Goal: Task Accomplishment & Management: Use online tool/utility

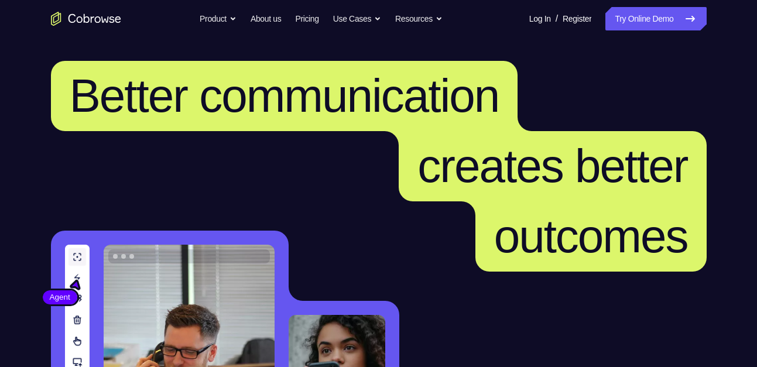
click at [635, 11] on link "Try Online Demo" at bounding box center [655, 18] width 101 height 23
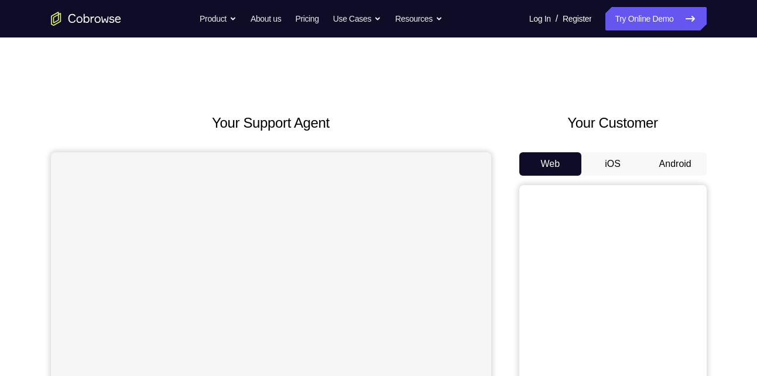
click at [670, 170] on button "Android" at bounding box center [675, 163] width 63 height 23
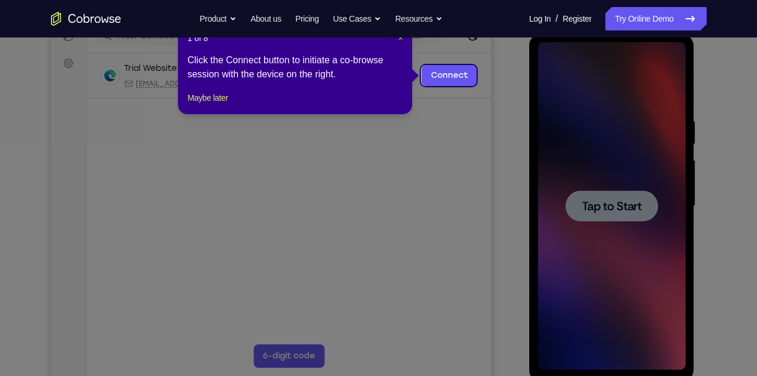
click at [400, 43] on button "×" at bounding box center [400, 38] width 5 height 12
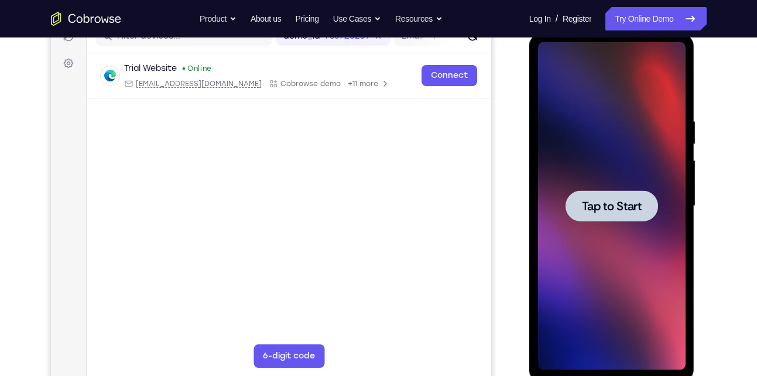
click at [611, 180] on div at bounding box center [612, 206] width 148 height 328
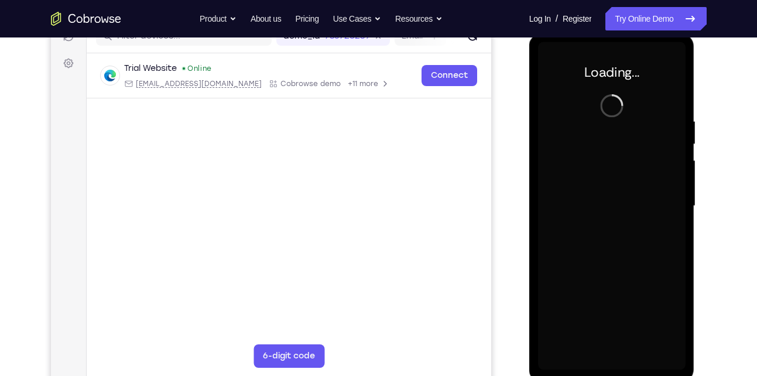
scroll to position [163, 0]
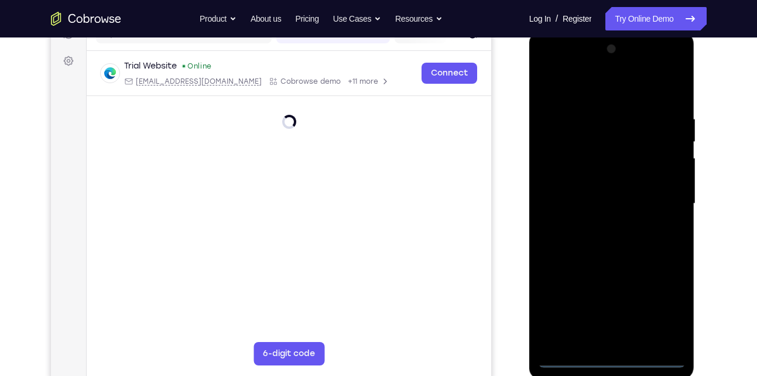
click at [614, 362] on div at bounding box center [612, 204] width 148 height 328
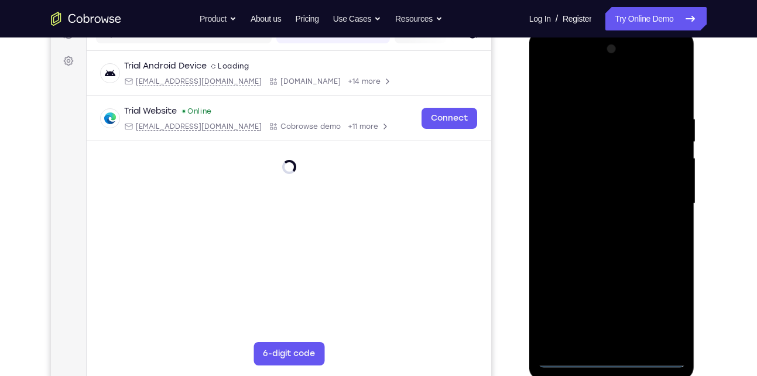
click at [666, 304] on div at bounding box center [612, 204] width 148 height 328
click at [551, 70] on div at bounding box center [612, 204] width 148 height 328
click at [549, 65] on div at bounding box center [612, 204] width 148 height 328
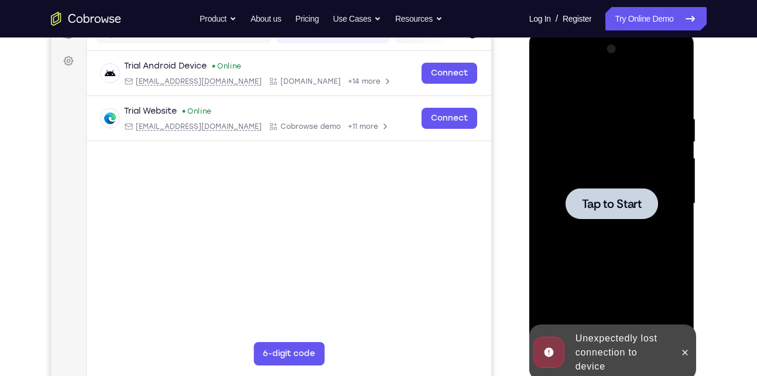
click at [591, 171] on div at bounding box center [612, 204] width 148 height 328
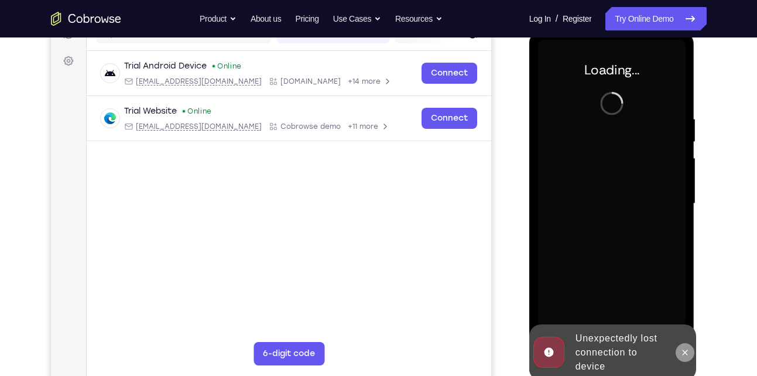
click at [685, 347] on button at bounding box center [685, 352] width 19 height 19
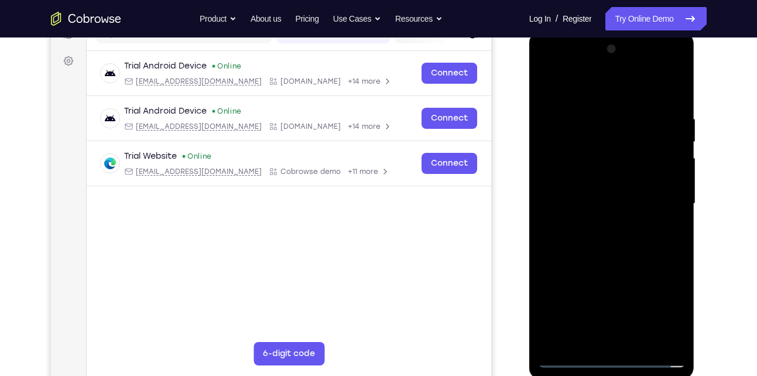
click at [616, 360] on div at bounding box center [612, 204] width 148 height 328
click at [643, 17] on link "Try Online Demo" at bounding box center [655, 18] width 101 height 23
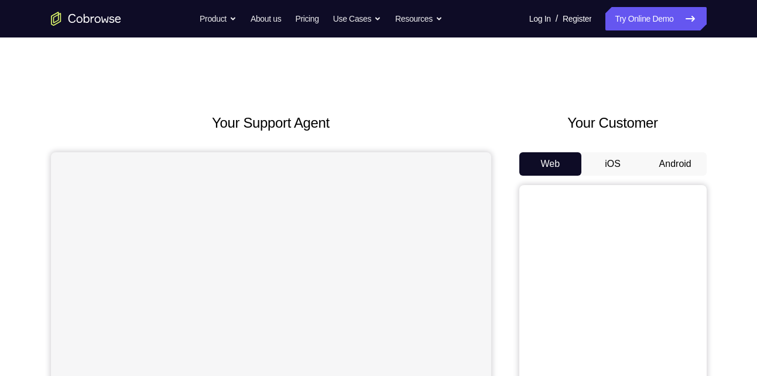
click at [684, 162] on button "Android" at bounding box center [675, 163] width 63 height 23
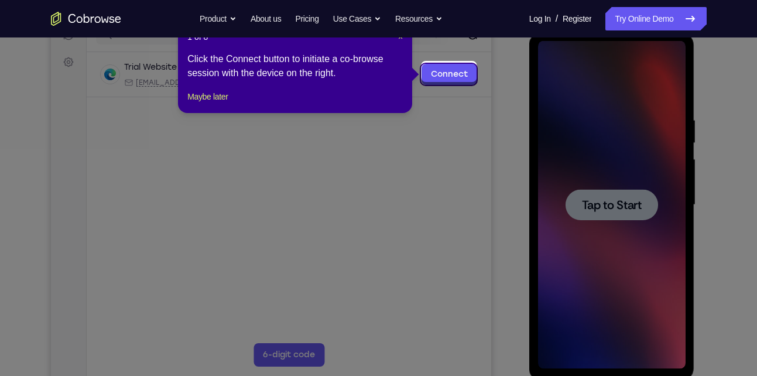
scroll to position [161, 0]
click at [399, 39] on span "×" at bounding box center [400, 37] width 5 height 9
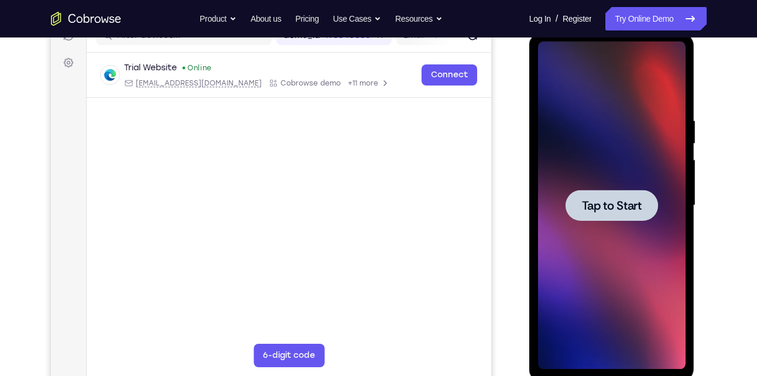
click at [611, 162] on div at bounding box center [612, 206] width 148 height 328
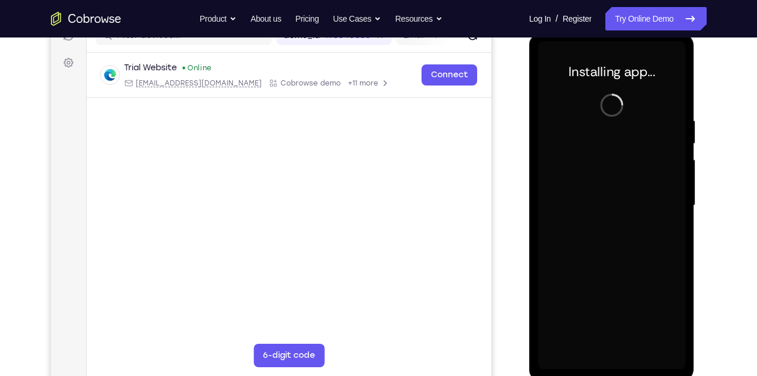
scroll to position [162, 0]
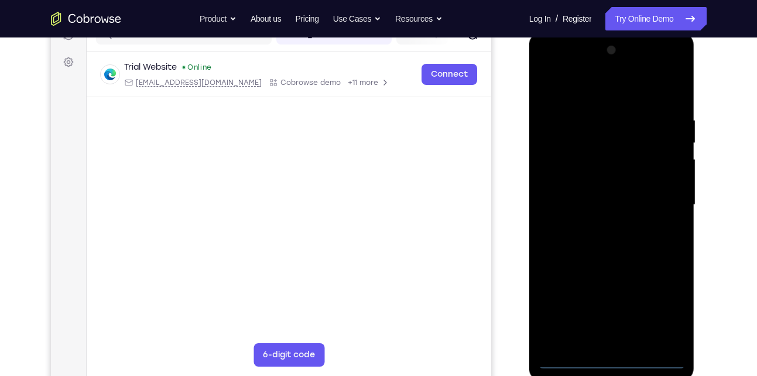
click at [611, 365] on div at bounding box center [612, 205] width 148 height 328
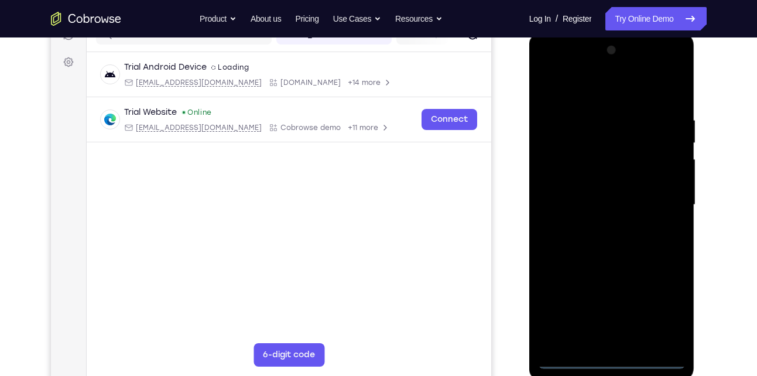
click at [654, 310] on div at bounding box center [612, 205] width 148 height 328
click at [663, 305] on div at bounding box center [612, 205] width 148 height 328
click at [547, 73] on div at bounding box center [612, 205] width 148 height 328
click at [572, 167] on div at bounding box center [612, 205] width 148 height 328
click at [564, 172] on div at bounding box center [612, 205] width 148 height 328
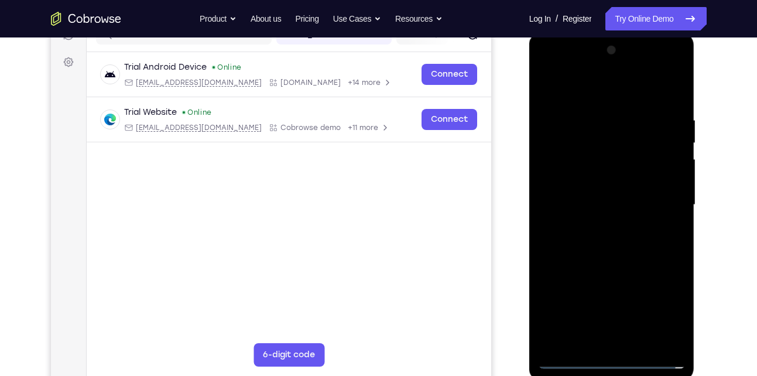
click at [564, 172] on div at bounding box center [612, 205] width 148 height 328
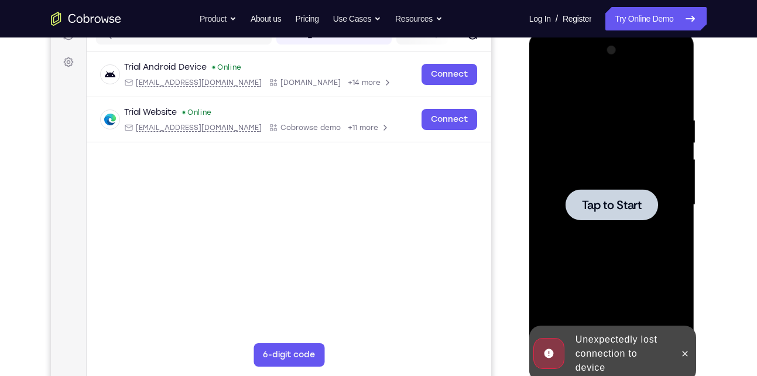
click at [564, 172] on div at bounding box center [612, 205] width 148 height 328
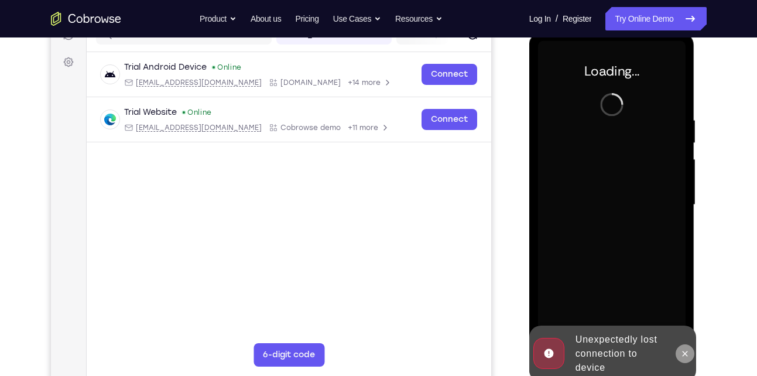
click at [684, 355] on icon at bounding box center [685, 353] width 5 height 5
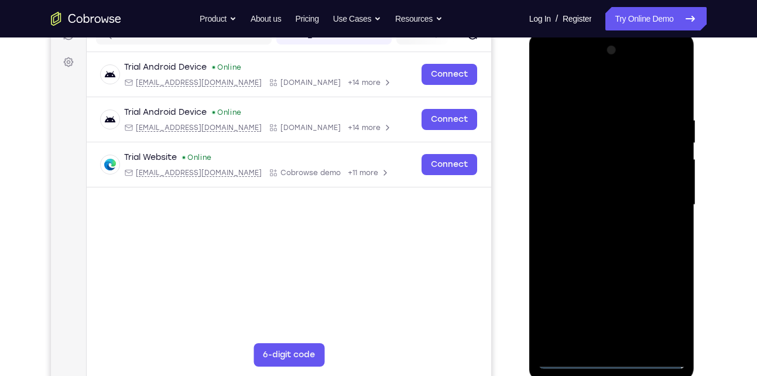
click at [616, 360] on div at bounding box center [612, 205] width 148 height 328
click at [663, 302] on div at bounding box center [612, 205] width 148 height 328
click at [551, 66] on div at bounding box center [612, 205] width 148 height 328
click at [572, 176] on div at bounding box center [612, 205] width 148 height 328
click at [583, 207] on div at bounding box center [612, 205] width 148 height 328
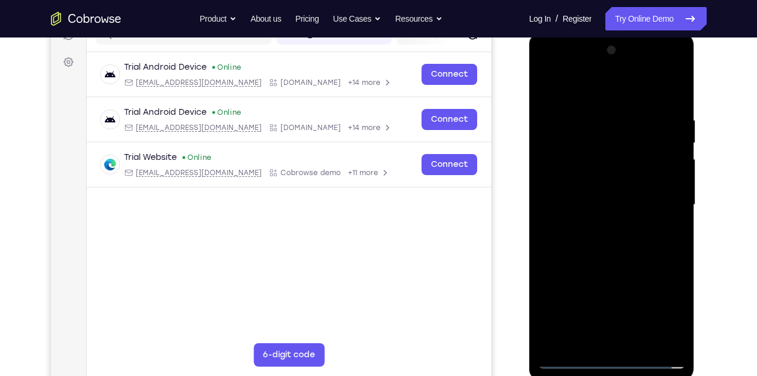
click at [606, 191] on div at bounding box center [612, 205] width 148 height 328
click at [643, 215] on div at bounding box center [612, 205] width 148 height 328
click at [643, 94] on div at bounding box center [612, 205] width 148 height 328
click at [618, 111] on div at bounding box center [612, 205] width 148 height 328
click at [597, 253] on div at bounding box center [612, 205] width 148 height 328
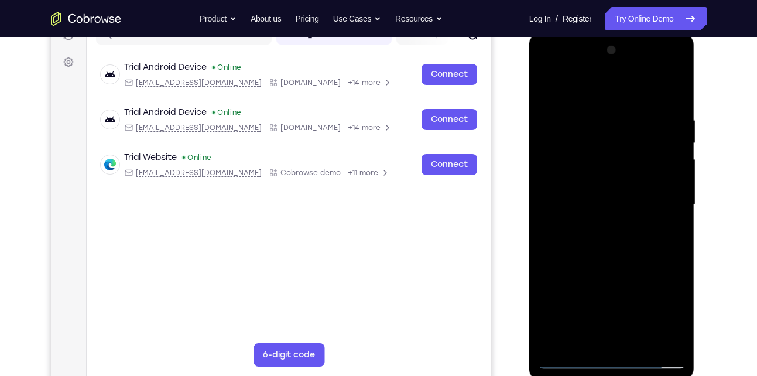
click at [634, 180] on div at bounding box center [612, 205] width 148 height 328
drag, startPoint x: 622, startPoint y: 282, endPoint x: 597, endPoint y: 121, distance: 162.9
click at [597, 121] on div at bounding box center [612, 205] width 148 height 328
click at [594, 335] on div at bounding box center [612, 205] width 148 height 328
click at [623, 140] on div at bounding box center [612, 205] width 148 height 328
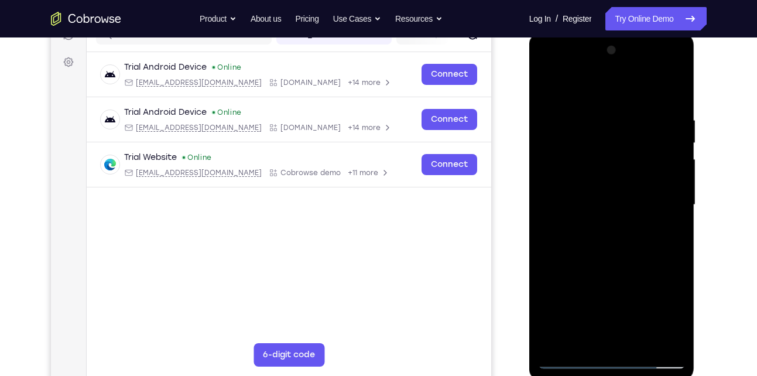
click at [623, 140] on div at bounding box center [612, 205] width 148 height 328
click at [571, 179] on div at bounding box center [612, 205] width 148 height 328
click at [583, 181] on div at bounding box center [612, 205] width 148 height 328
click at [633, 110] on div at bounding box center [612, 205] width 148 height 328
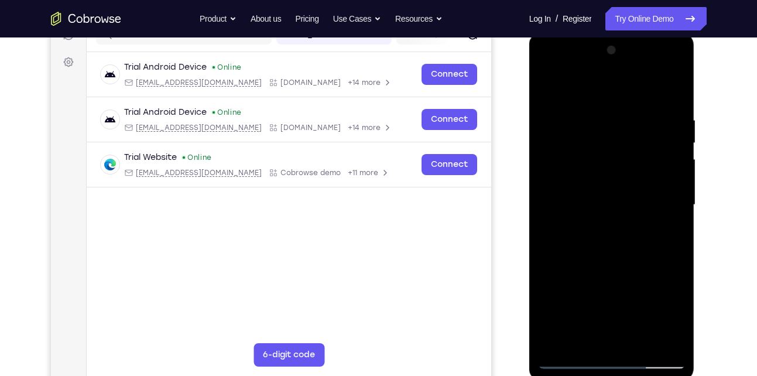
click at [558, 185] on div at bounding box center [612, 205] width 148 height 328
click at [632, 231] on div at bounding box center [612, 205] width 148 height 328
click at [652, 105] on div at bounding box center [612, 205] width 148 height 328
click at [587, 166] on div at bounding box center [612, 205] width 148 height 328
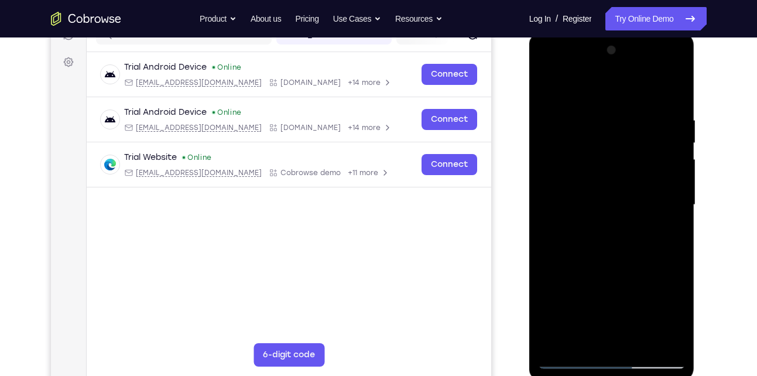
click at [570, 145] on div at bounding box center [612, 205] width 148 height 328
click at [571, 141] on div at bounding box center [612, 205] width 148 height 328
click at [548, 91] on div at bounding box center [612, 205] width 148 height 328
click at [547, 70] on div at bounding box center [612, 205] width 148 height 328
click at [665, 198] on div at bounding box center [612, 205] width 148 height 328
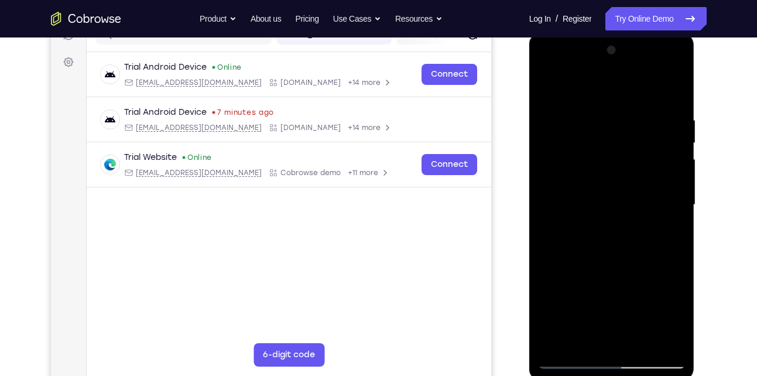
click at [604, 223] on div at bounding box center [612, 205] width 148 height 328
click at [599, 227] on div at bounding box center [612, 205] width 148 height 328
click at [598, 225] on div at bounding box center [612, 205] width 148 height 328
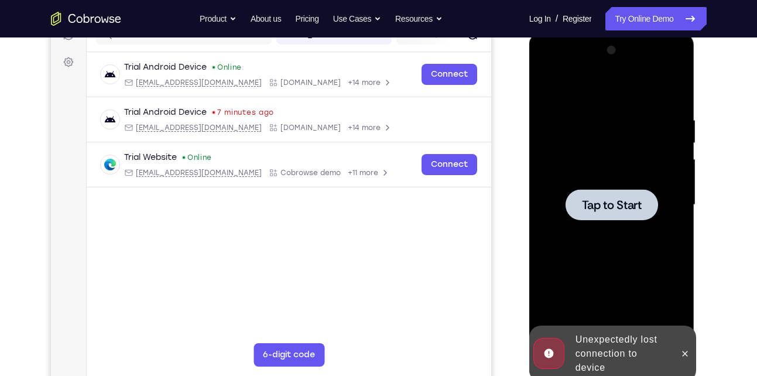
click at [598, 225] on div at bounding box center [612, 205] width 148 height 328
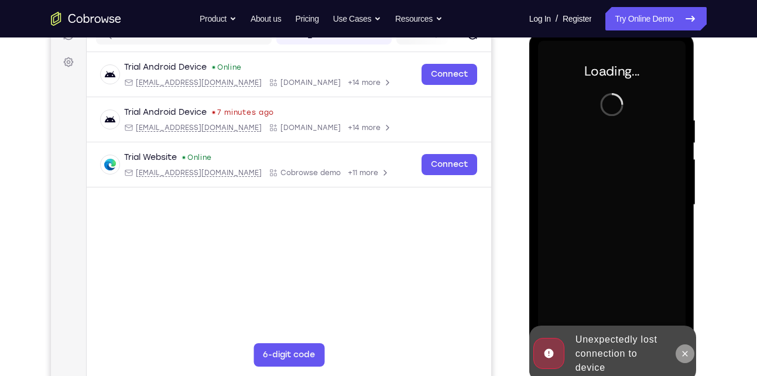
click at [683, 352] on icon at bounding box center [685, 353] width 5 height 5
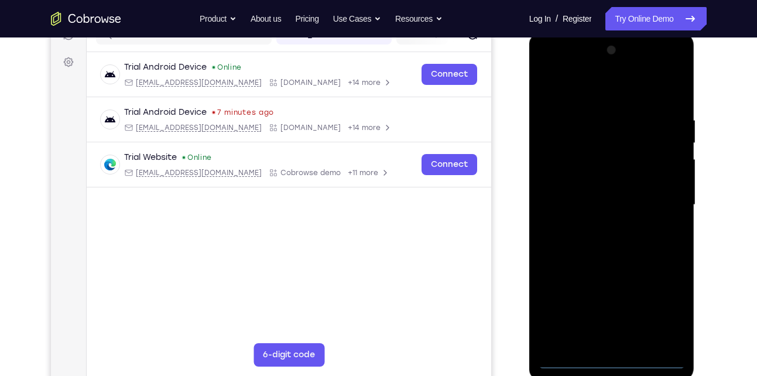
click at [614, 361] on div at bounding box center [612, 205] width 148 height 328
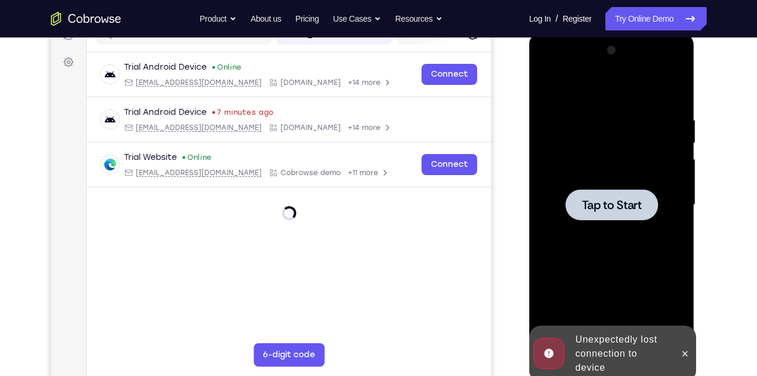
click at [616, 246] on div at bounding box center [612, 205] width 148 height 328
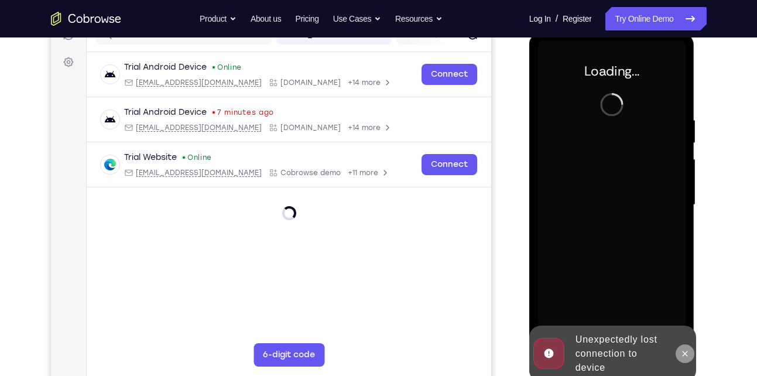
click at [684, 355] on icon at bounding box center [684, 353] width 9 height 9
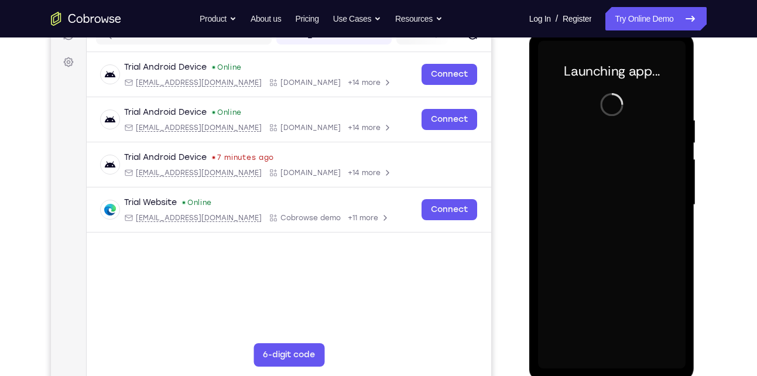
drag, startPoint x: 227, startPoint y: -9, endPoint x: 419, endPoint y: 285, distance: 351.1
click at [419, 285] on div "Trial Android Device Online android@example.com Cobrowse.io +14 more android@ex…" at bounding box center [288, 170] width 405 height 237
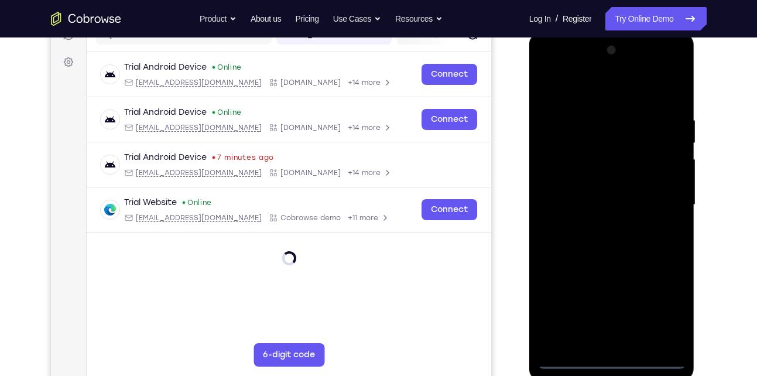
click at [610, 362] on div at bounding box center [612, 205] width 148 height 328
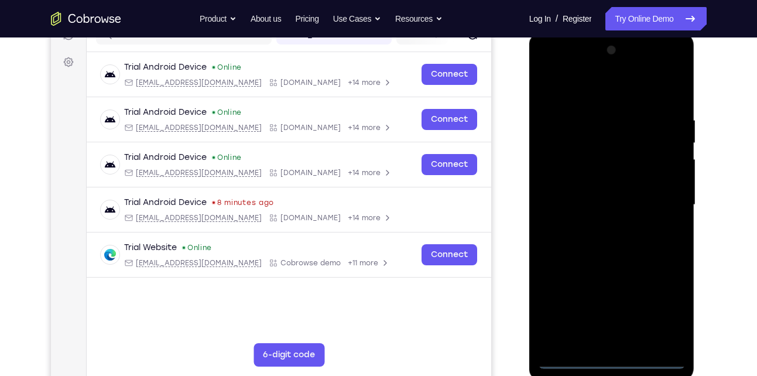
click at [664, 317] on div at bounding box center [612, 205] width 148 height 328
click at [547, 72] on div at bounding box center [612, 205] width 148 height 328
click at [663, 199] on div at bounding box center [612, 205] width 148 height 328
click at [661, 204] on div at bounding box center [612, 205] width 148 height 328
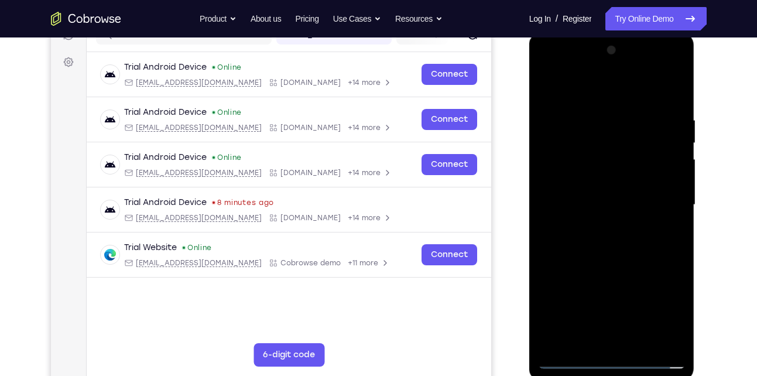
click at [661, 204] on div at bounding box center [612, 205] width 148 height 328
click at [597, 228] on div at bounding box center [612, 205] width 148 height 328
click at [601, 262] on div at bounding box center [612, 205] width 148 height 328
click at [608, 142] on div at bounding box center [612, 205] width 148 height 328
click at [617, 176] on div at bounding box center [612, 205] width 148 height 328
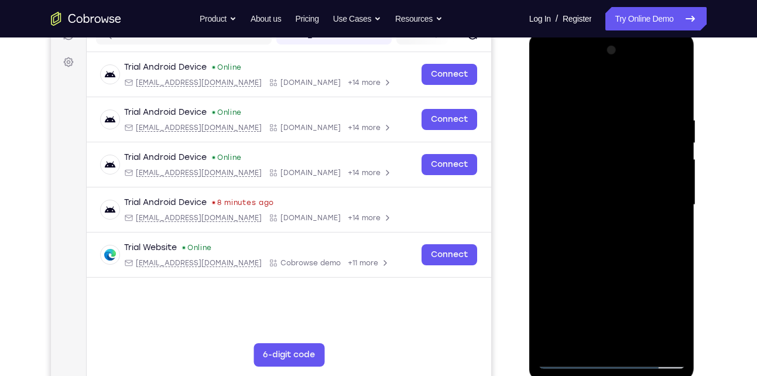
click at [599, 162] on div at bounding box center [612, 205] width 148 height 328
click at [565, 155] on div at bounding box center [612, 205] width 148 height 328
click at [588, 161] on div at bounding box center [612, 205] width 148 height 328
click at [627, 185] on div at bounding box center [612, 205] width 148 height 328
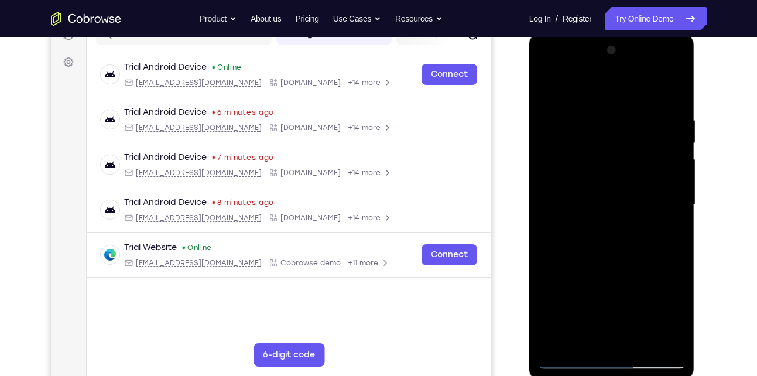
click at [607, 247] on div at bounding box center [612, 205] width 148 height 328
click at [677, 85] on div at bounding box center [612, 205] width 148 height 328
click at [549, 85] on div at bounding box center [612, 205] width 148 height 328
click at [548, 88] on div at bounding box center [612, 205] width 148 height 328
click at [601, 115] on div at bounding box center [612, 205] width 148 height 328
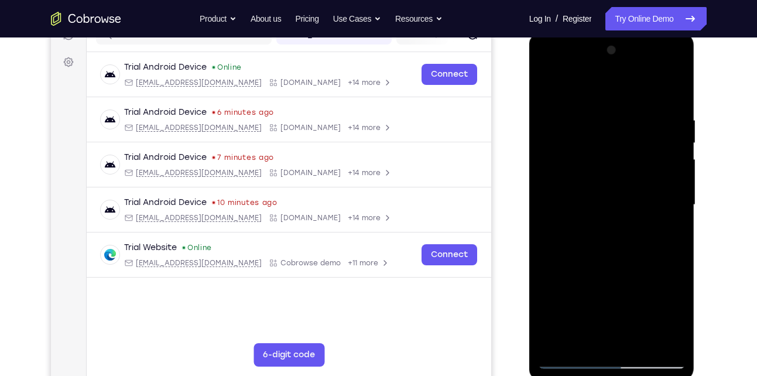
click at [598, 90] on div at bounding box center [612, 205] width 148 height 328
click at [556, 90] on div at bounding box center [612, 205] width 148 height 328
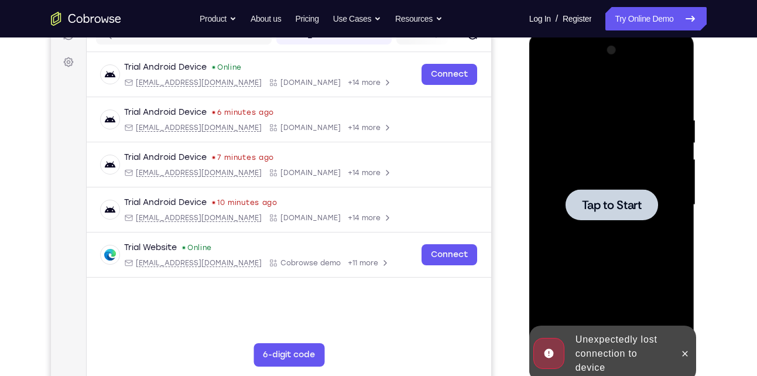
click at [573, 32] on div "Tap to Start" at bounding box center [612, 32] width 166 height 0
click at [618, 156] on div at bounding box center [612, 205] width 148 height 328
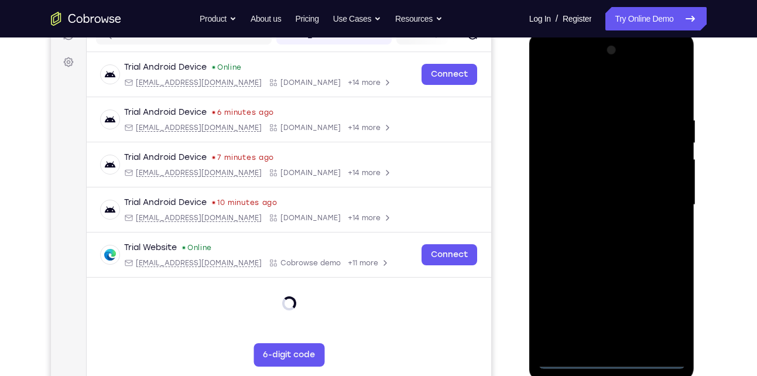
click at [608, 358] on div at bounding box center [612, 205] width 148 height 328
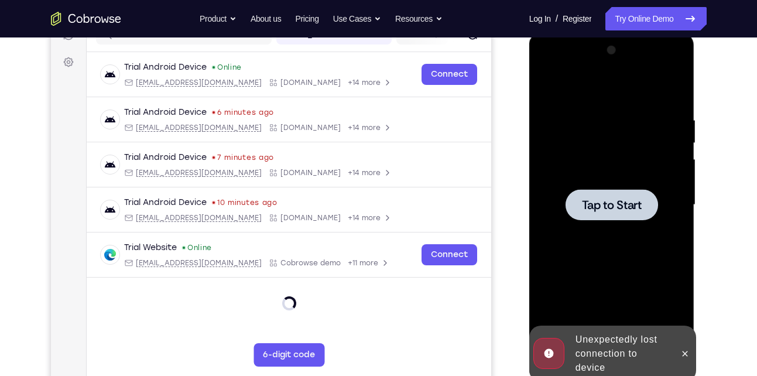
click at [564, 203] on div at bounding box center [612, 205] width 148 height 328
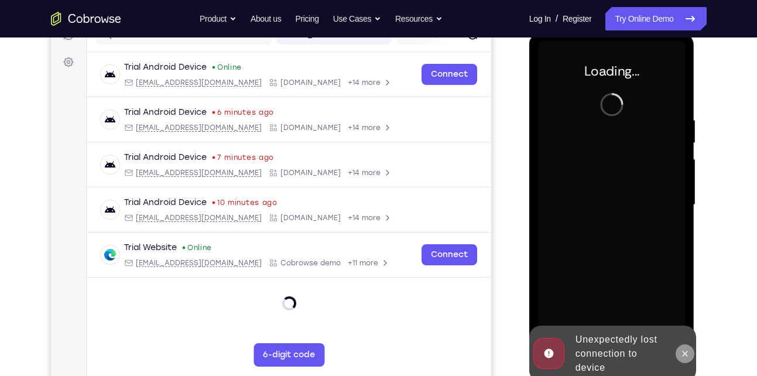
click at [686, 354] on icon at bounding box center [685, 353] width 5 height 5
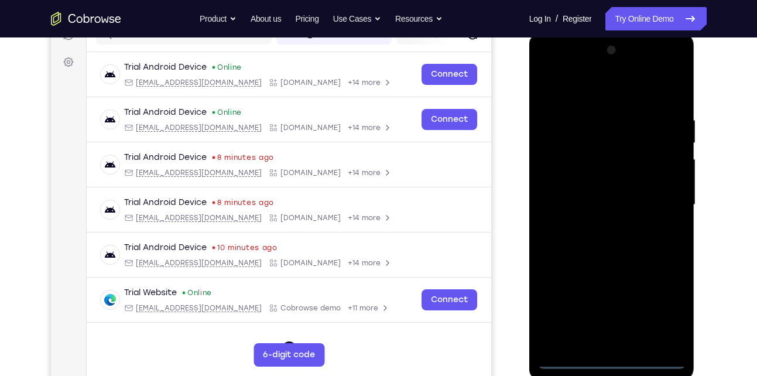
click at [616, 359] on div at bounding box center [612, 205] width 148 height 328
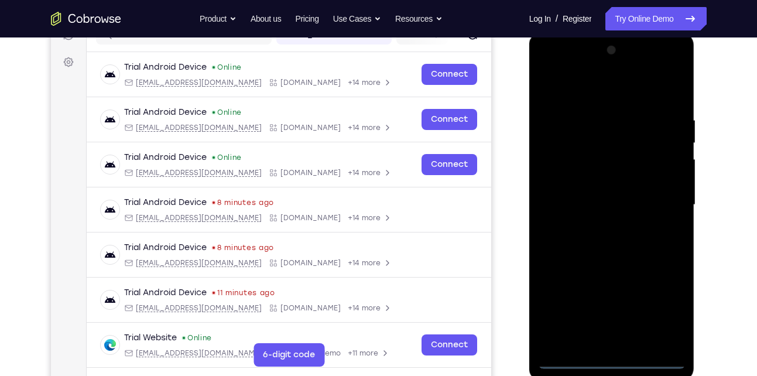
click at [659, 314] on div at bounding box center [612, 205] width 148 height 328
click at [664, 32] on div at bounding box center [612, 32] width 166 height 0
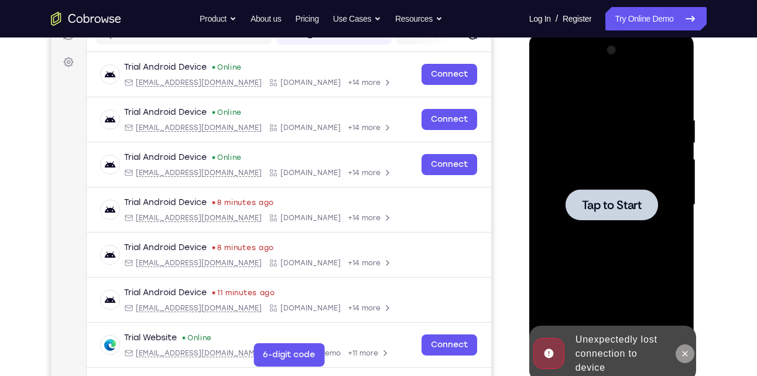
click at [687, 354] on icon at bounding box center [684, 353] width 9 height 9
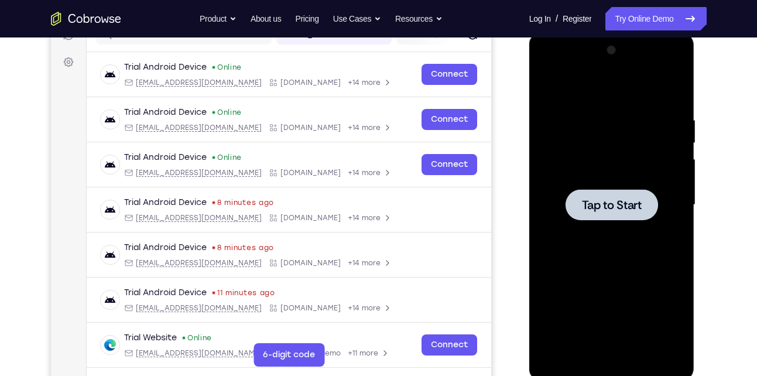
click at [642, 226] on div at bounding box center [612, 205] width 148 height 328
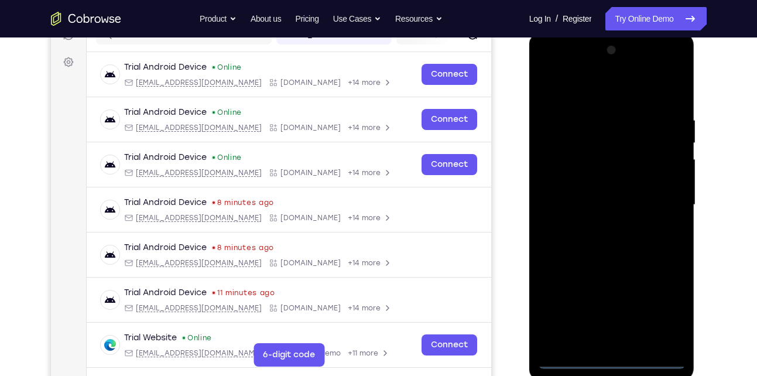
click at [612, 361] on div at bounding box center [612, 205] width 148 height 328
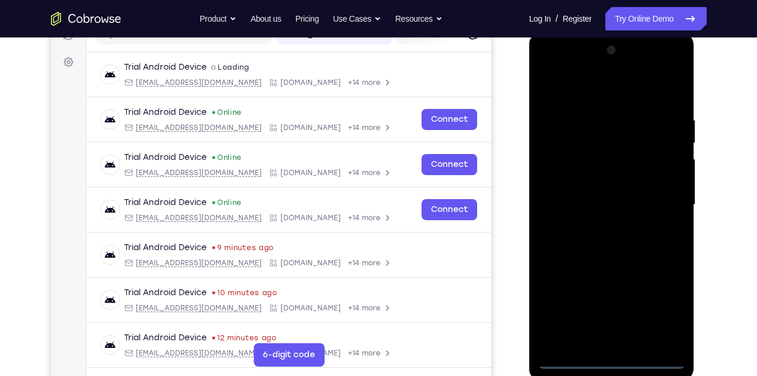
click at [659, 311] on div at bounding box center [612, 205] width 148 height 328
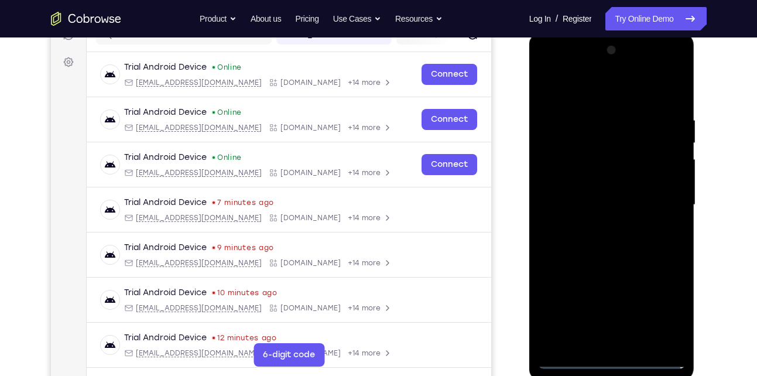
click at [549, 66] on div at bounding box center [612, 205] width 148 height 328
click at [662, 193] on div at bounding box center [612, 205] width 148 height 328
click at [602, 225] on div at bounding box center [612, 205] width 148 height 328
click at [621, 269] on div at bounding box center [612, 205] width 148 height 328
click at [575, 148] on div at bounding box center [612, 205] width 148 height 328
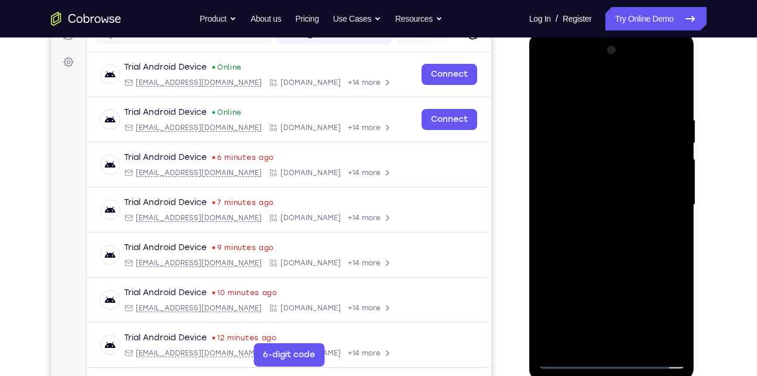
click at [611, 173] on div at bounding box center [612, 205] width 148 height 328
click at [589, 153] on div at bounding box center [612, 205] width 148 height 328
click at [598, 174] on div at bounding box center [612, 205] width 148 height 328
click at [607, 182] on div at bounding box center [612, 205] width 148 height 328
click at [629, 247] on div at bounding box center [612, 205] width 148 height 328
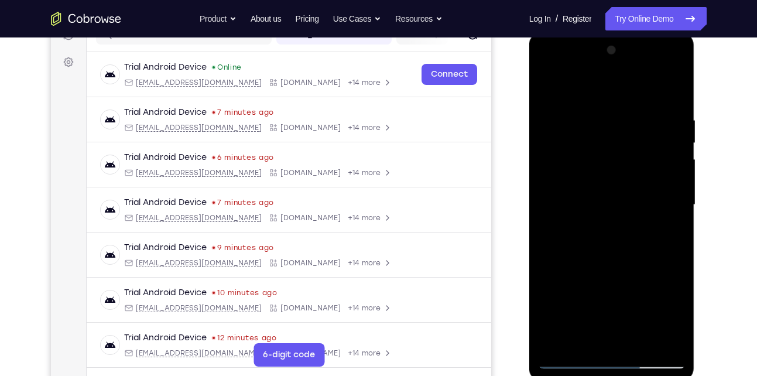
click at [593, 105] on div at bounding box center [612, 205] width 148 height 328
click at [662, 174] on div at bounding box center [612, 205] width 148 height 328
drag, startPoint x: 662, startPoint y: 174, endPoint x: 571, endPoint y: 183, distance: 91.8
click at [571, 183] on div at bounding box center [612, 205] width 148 height 328
drag, startPoint x: 659, startPoint y: 172, endPoint x: 545, endPoint y: 152, distance: 115.2
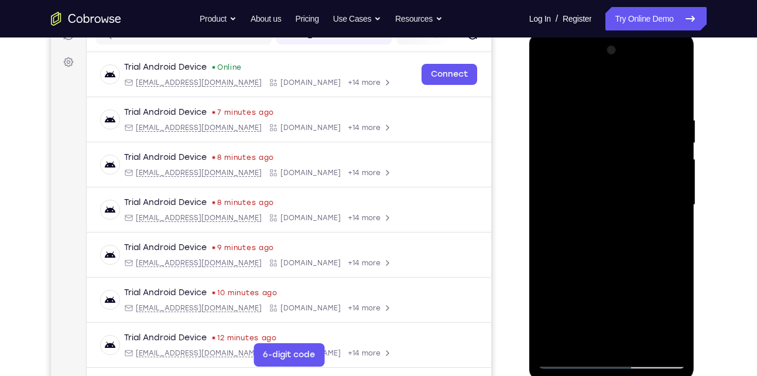
click at [545, 152] on div at bounding box center [612, 205] width 148 height 328
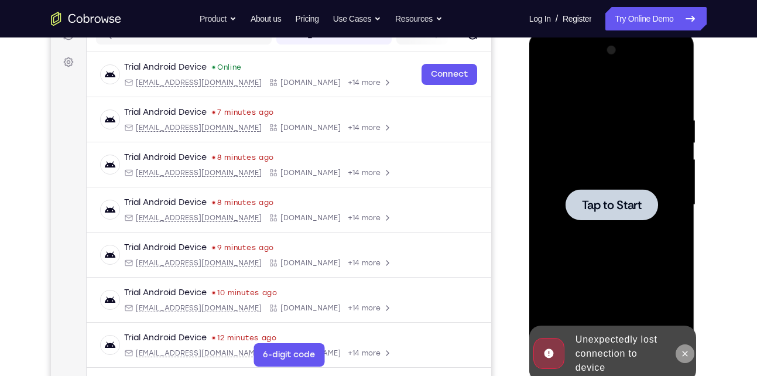
click at [682, 354] on icon at bounding box center [684, 353] width 9 height 9
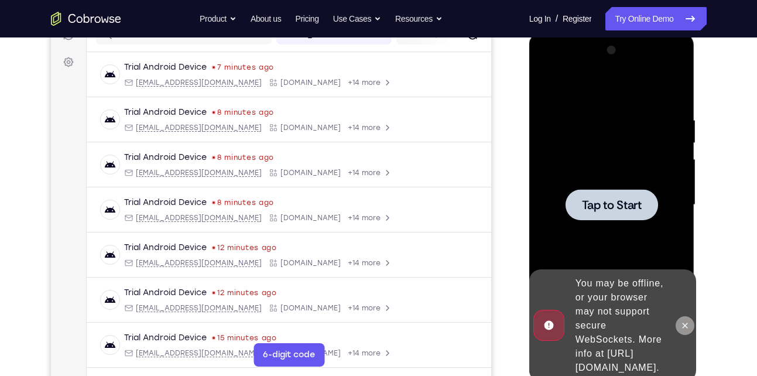
click at [681, 316] on button at bounding box center [685, 325] width 19 height 19
